Goal: Task Accomplishment & Management: Use online tool/utility

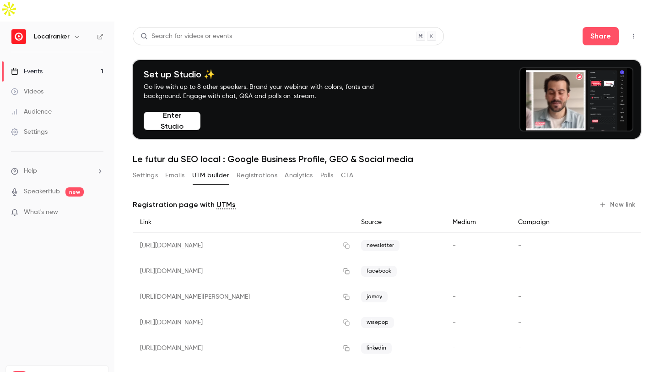
click at [87, 61] on link "Events 1" at bounding box center [57, 71] width 114 height 20
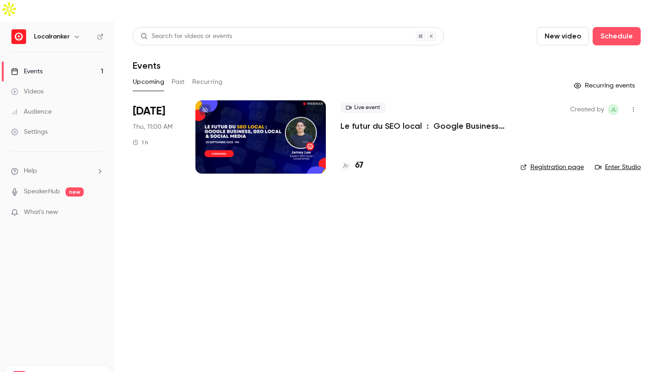
click at [353, 159] on div "67" at bounding box center [351, 165] width 23 height 12
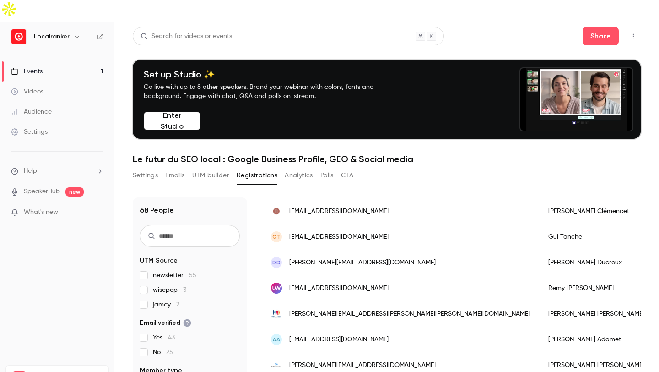
scroll to position [96, 0]
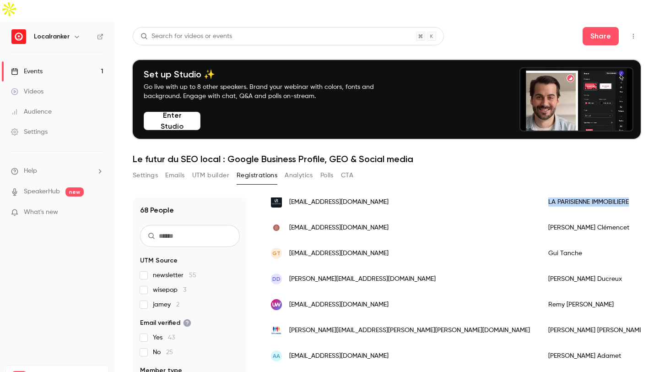
drag, startPoint x: 440, startPoint y: 180, endPoint x: 524, endPoint y: 184, distance: 83.8
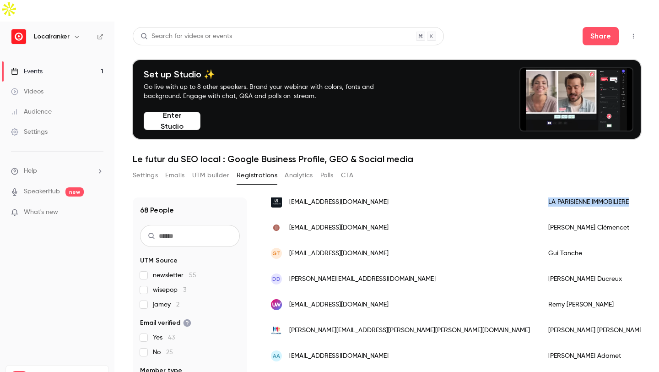
click at [539, 189] on div "LA PARISIENNE IMMOBILIERE" at bounding box center [596, 202] width 115 height 26
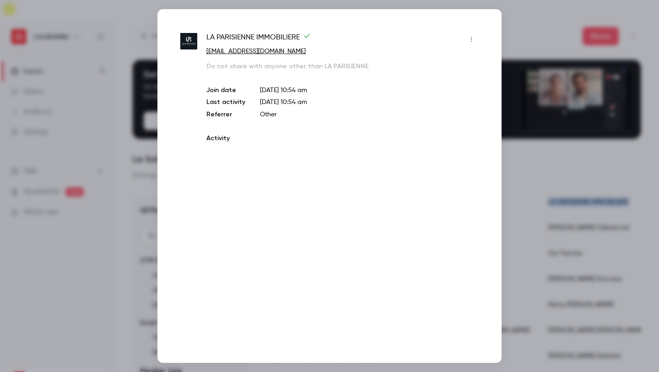
copy div "LA PARISIENNE IMMOBILIERE"
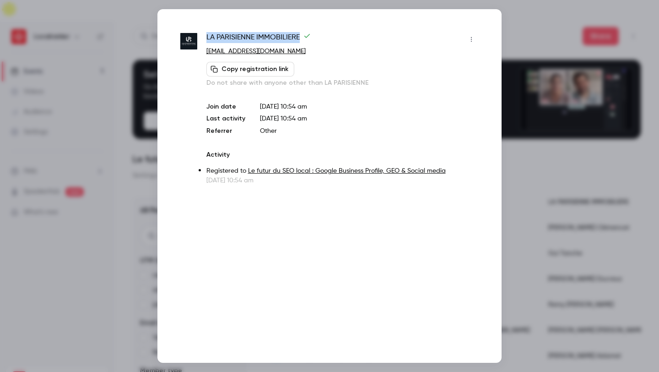
drag, startPoint x: 301, startPoint y: 39, endPoint x: 203, endPoint y: 41, distance: 98.4
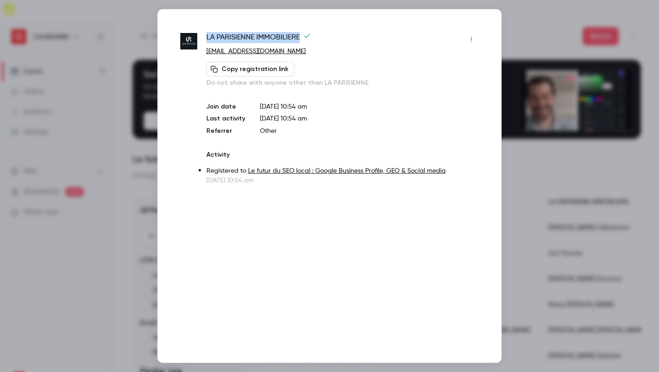
click at [203, 41] on div "LA PARISIENNE IMMOBILIERE marc@laparisienneimmobiliere.fr Copy registration lin…" at bounding box center [329, 108] width 298 height 153
copy span "LA PARISIENNE IMMOBILIERE"
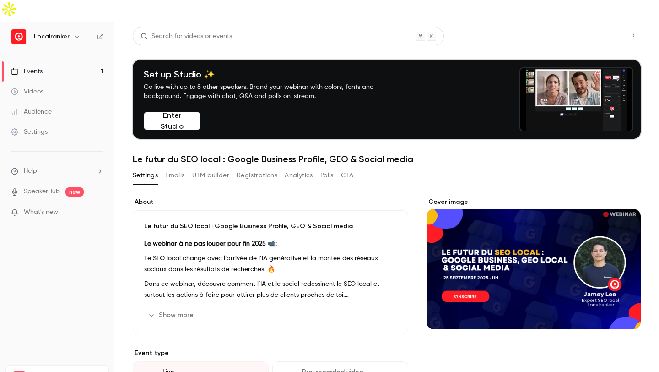
click at [593, 27] on button "Share" at bounding box center [601, 36] width 36 height 18
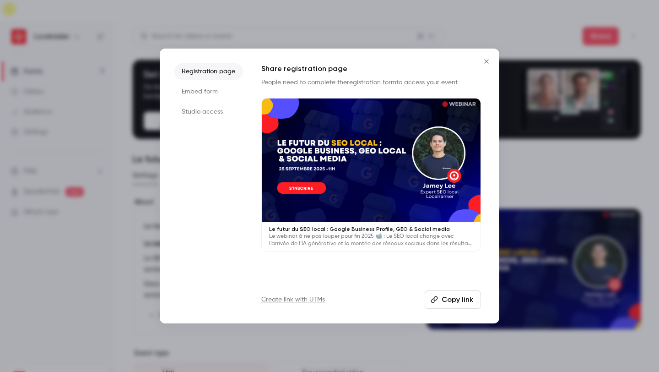
click at [526, 113] on div at bounding box center [329, 186] width 659 height 372
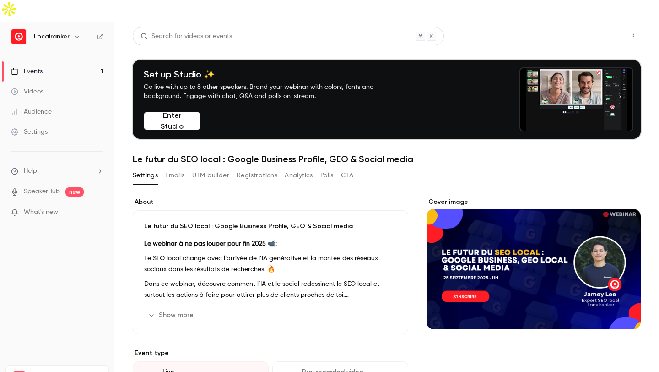
click at [603, 27] on button "Share" at bounding box center [601, 36] width 36 height 18
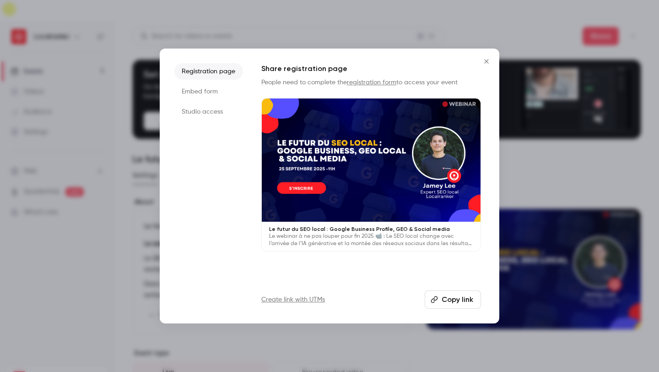
click at [313, 304] on div "Create link with UTMs Copy link" at bounding box center [371, 299] width 220 height 18
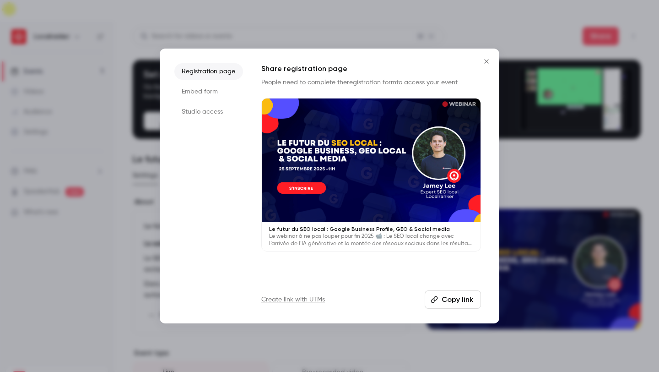
click at [313, 302] on link "Create link with UTMs" at bounding box center [293, 299] width 64 height 9
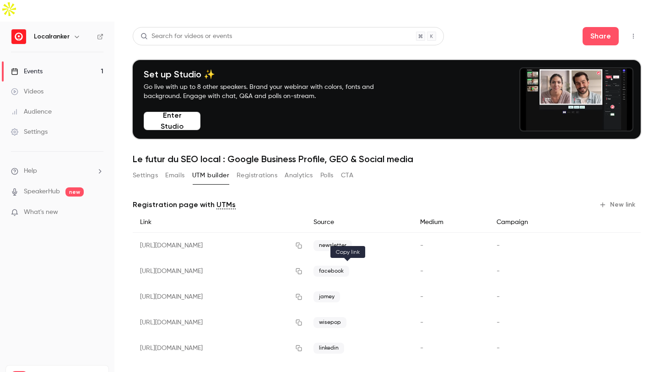
click at [302, 293] on icon "button" at bounding box center [298, 296] width 7 height 6
